Goal: Information Seeking & Learning: Learn about a topic

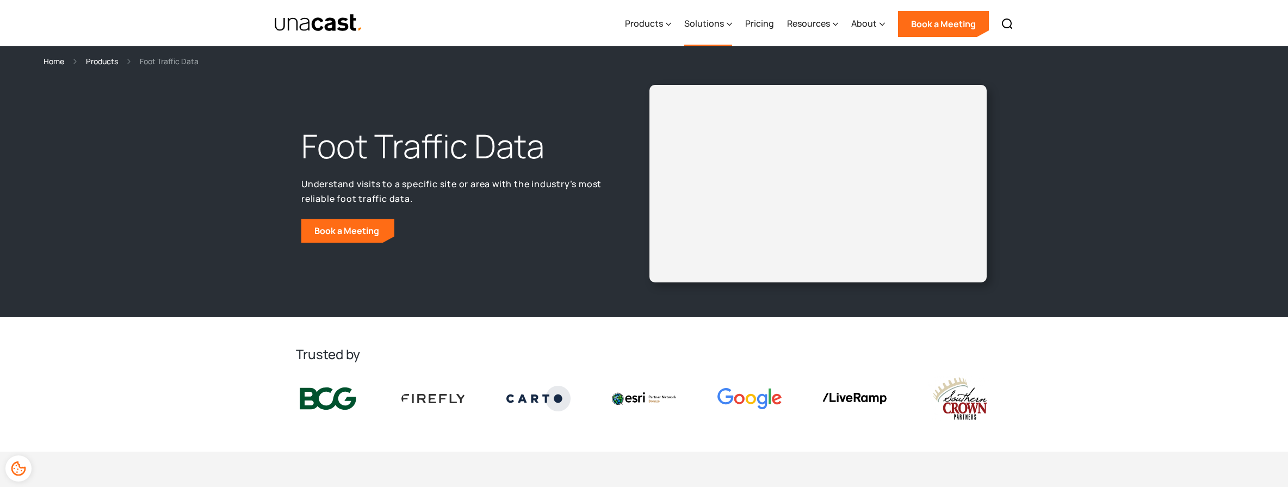
click at [697, 23] on div "Solutions" at bounding box center [704, 23] width 40 height 13
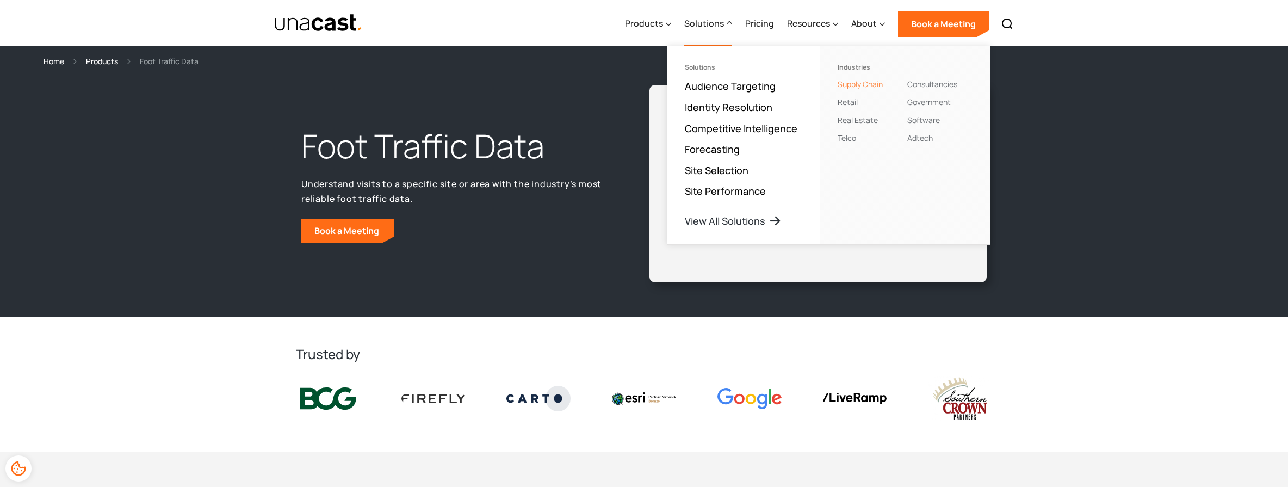
click at [856, 84] on link "Supply Chain" at bounding box center [860, 84] width 45 height 10
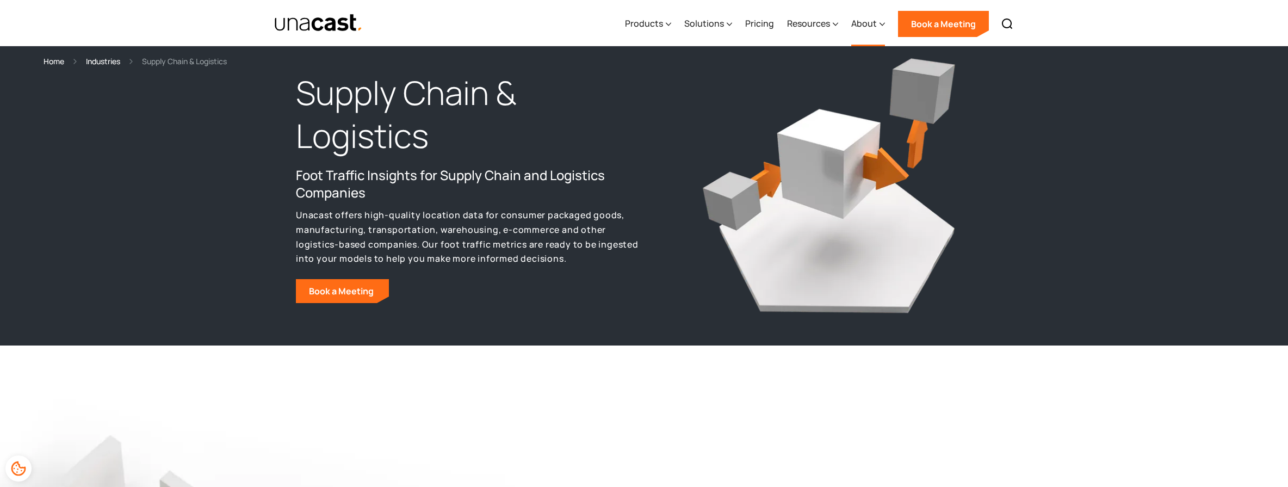
click at [857, 22] on div "About" at bounding box center [864, 23] width 26 height 13
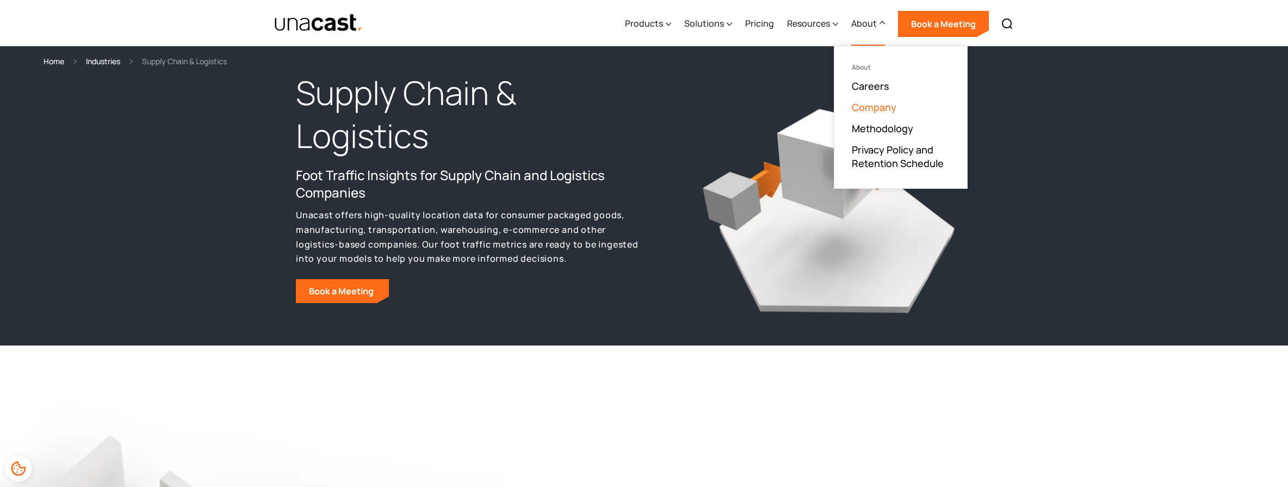
click at [870, 104] on link "Company" at bounding box center [874, 107] width 45 height 13
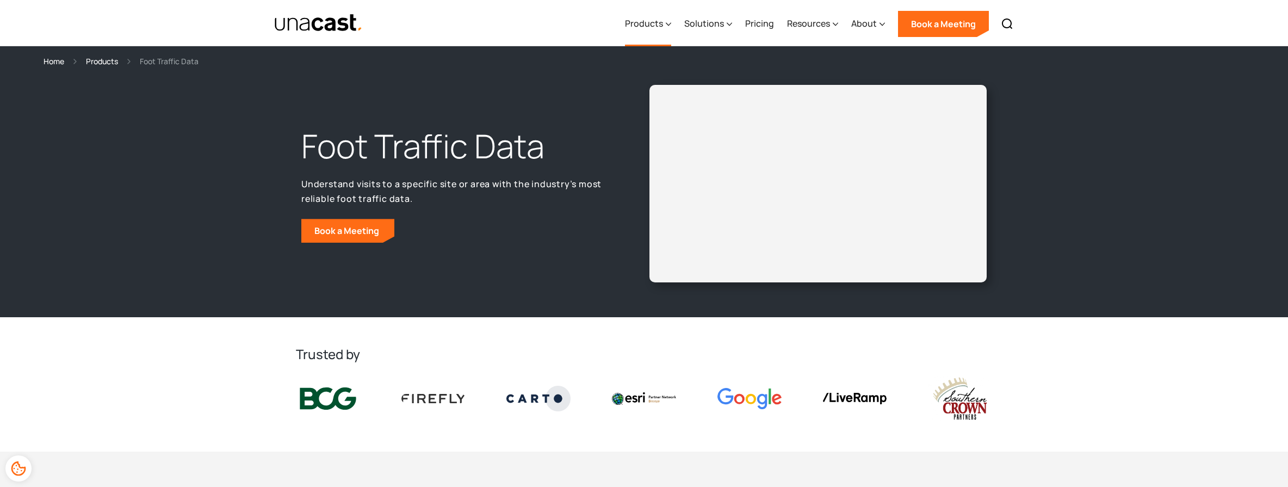
click at [648, 22] on div "Products" at bounding box center [644, 23] width 38 height 13
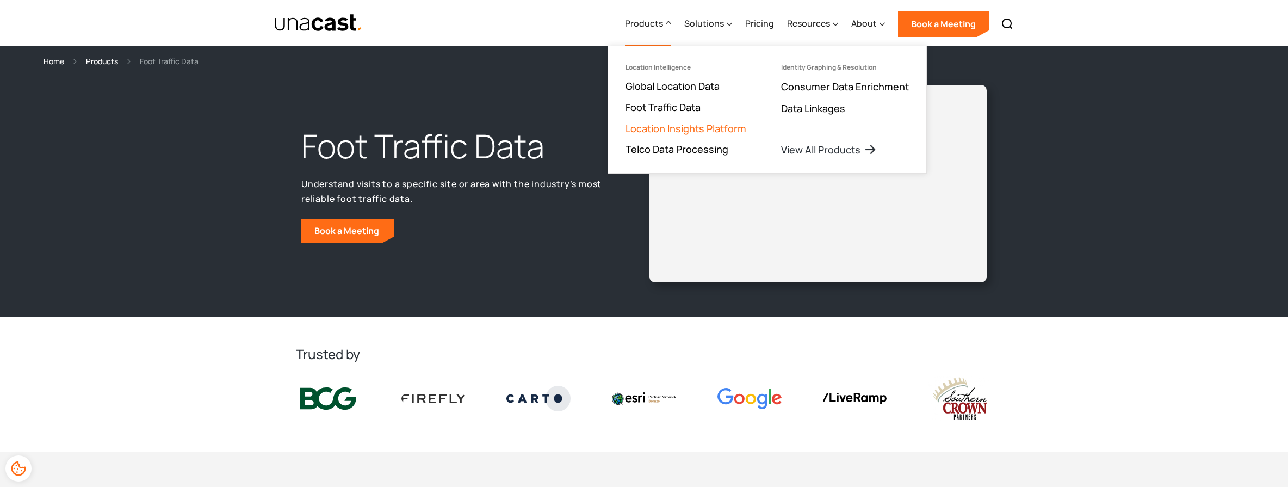
click at [662, 125] on link "Location Insights Platform" at bounding box center [685, 128] width 121 height 13
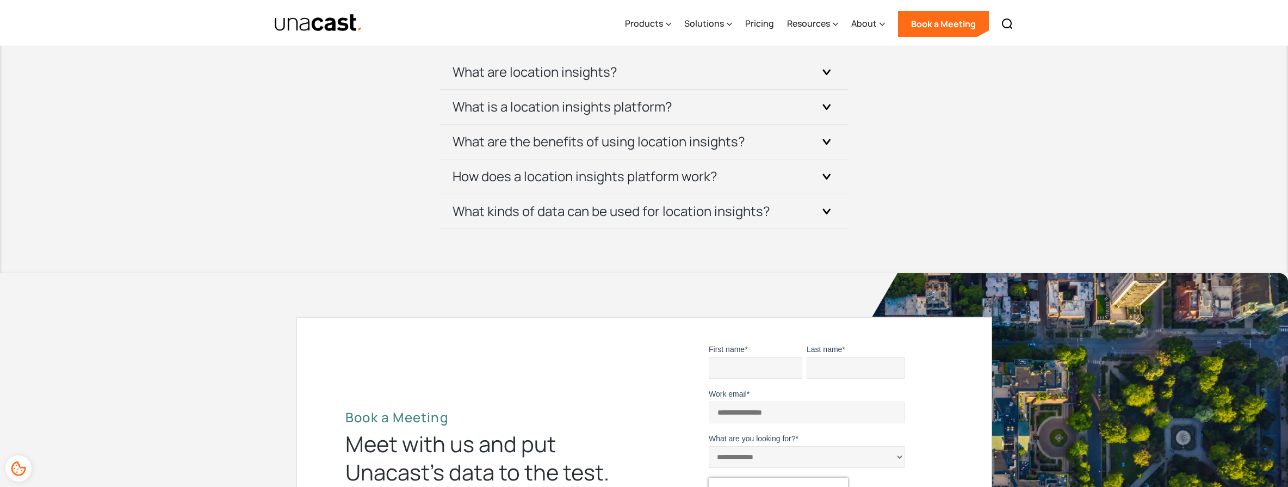
scroll to position [3912, 0]
click at [568, 73] on h3 "What are location insights?" at bounding box center [535, 71] width 165 height 17
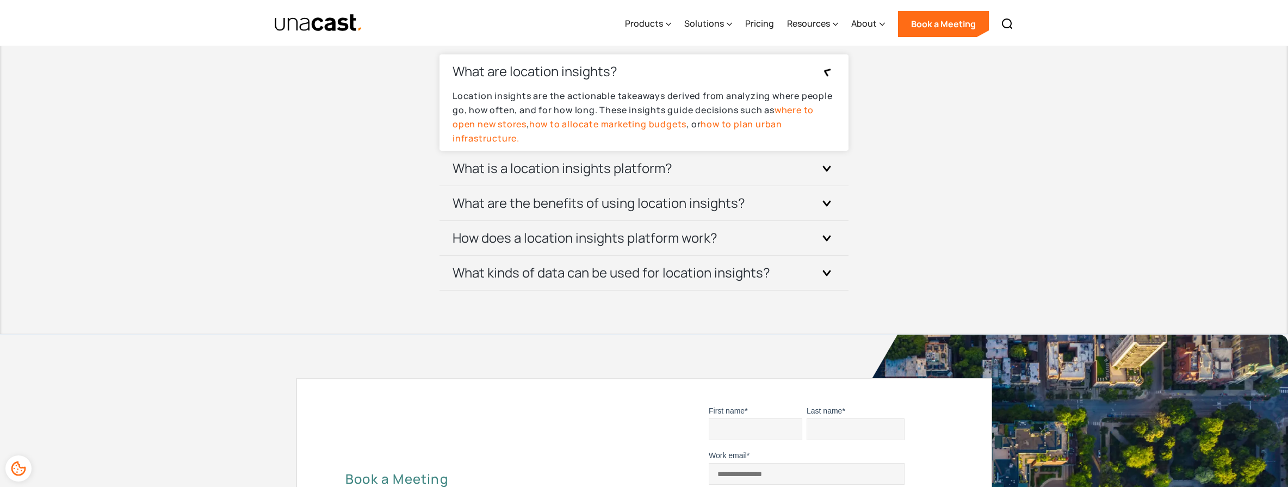
scroll to position [3917, 0]
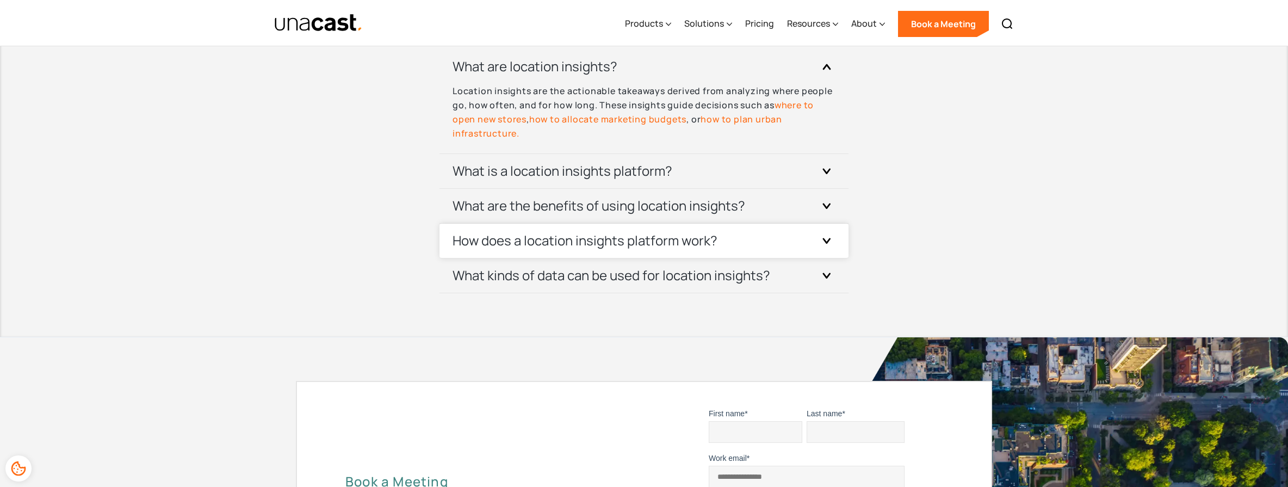
click at [560, 244] on h3 "How does a location insights platform work?" at bounding box center [585, 240] width 265 height 17
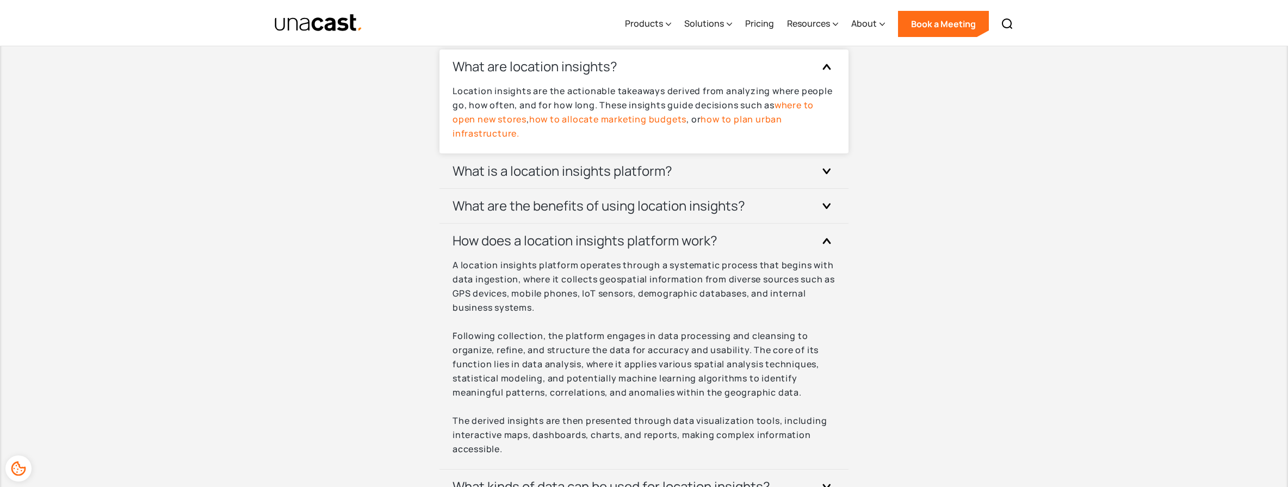
scroll to position [3938, 0]
